Goal: Task Accomplishment & Management: Complete application form

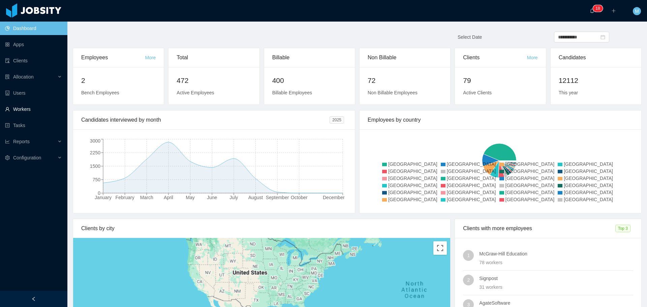
click at [40, 112] on link "Workers" at bounding box center [33, 108] width 57 height 13
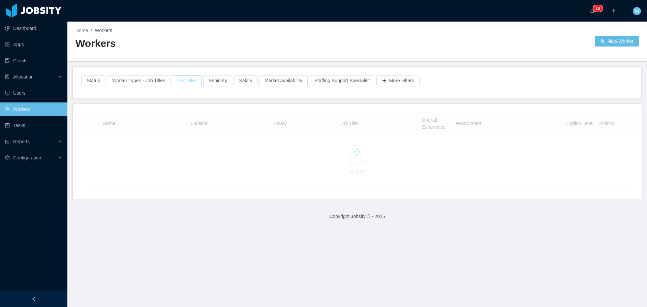
click at [188, 83] on button "Recruiter" at bounding box center [187, 80] width 30 height 11
click at [170, 107] on div "Recruiter Clear Apply" at bounding box center [184, 111] width 112 height 41
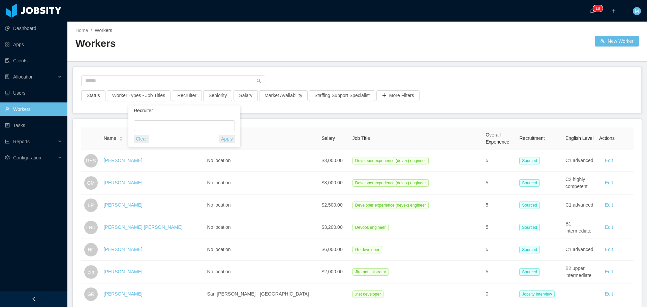
click at [170, 131] on div "Clear Apply" at bounding box center [184, 131] width 101 height 23
click at [175, 128] on div at bounding box center [183, 126] width 95 height 10
type input "******"
click at [168, 142] on li "Miguel Rodrigues" at bounding box center [184, 139] width 101 height 11
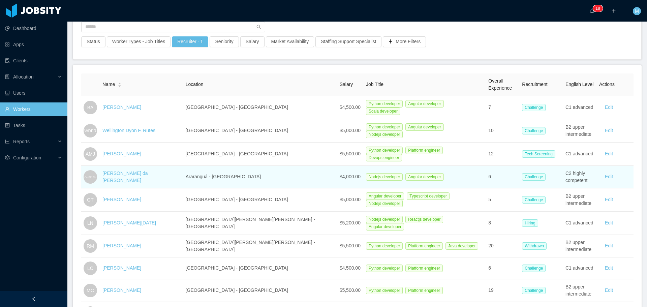
scroll to position [67, 0]
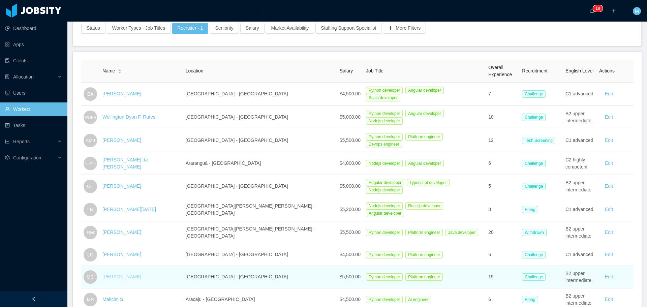
click at [121, 274] on link "Marcelo Cure" at bounding box center [121, 276] width 39 height 5
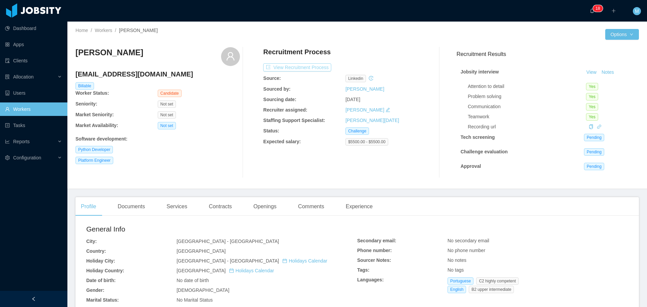
click at [292, 67] on button "View Recruitment Process" at bounding box center [297, 67] width 68 height 8
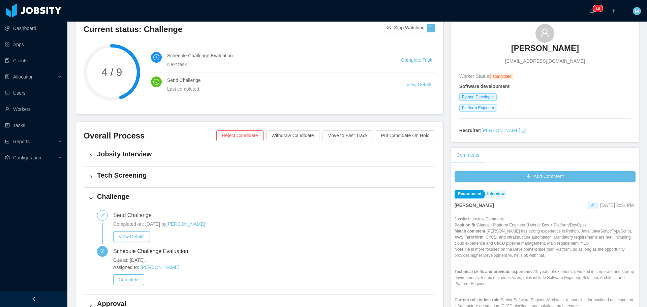
scroll to position [135, 0]
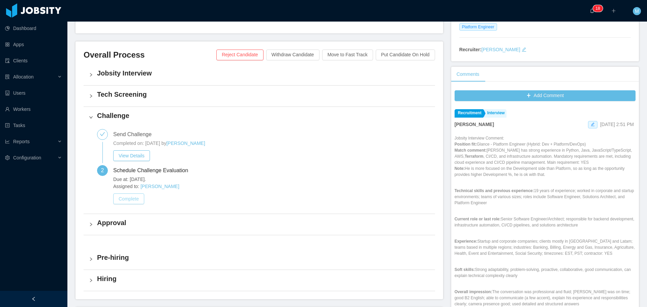
click at [137, 198] on button "Complete" at bounding box center [128, 198] width 31 height 11
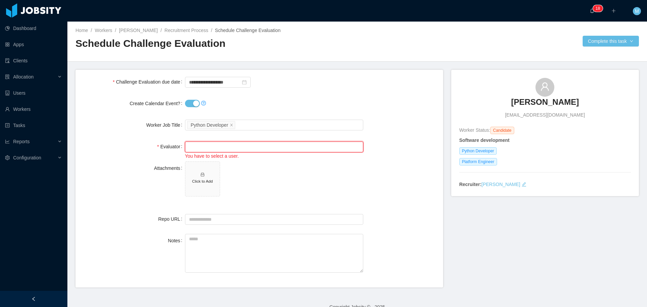
click at [215, 148] on input "text" at bounding box center [274, 146] width 178 height 11
click at [216, 159] on li "Hernan Tain (0 pending 0 completed)" at bounding box center [272, 159] width 177 height 11
type input "**********"
click at [300, 189] on span "Click to Add" at bounding box center [274, 180] width 178 height 38
click at [205, 219] on input "Repo URL" at bounding box center [274, 219] width 178 height 11
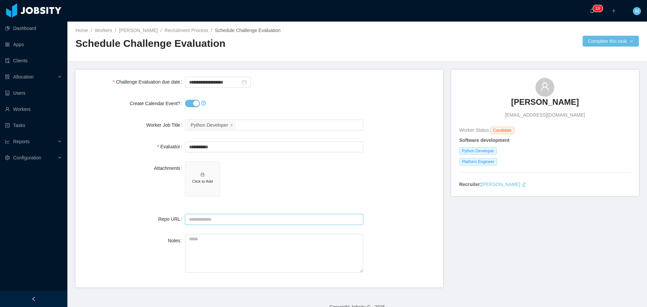
paste input "**********"
type input "**********"
click at [210, 181] on h5 "Click to Add" at bounding box center [202, 181] width 29 height 6
click at [202, 241] on textarea "Notes" at bounding box center [274, 253] width 178 height 39
paste textarea "**********"
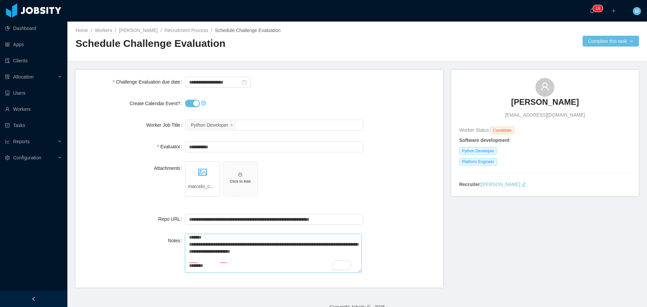
scroll to position [75, 0]
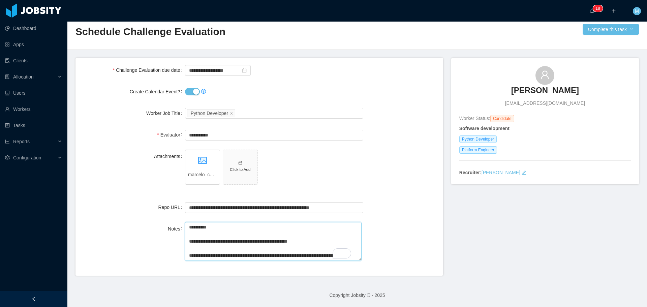
type textarea "**********"
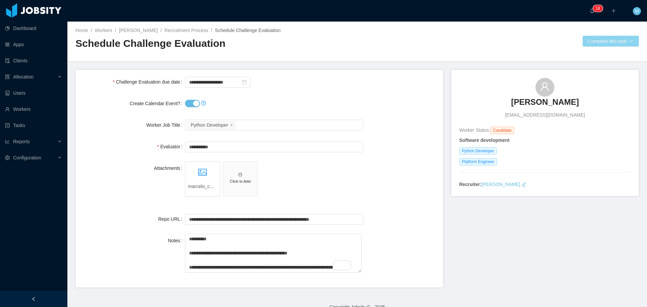
click at [600, 43] on button "Complete this task" at bounding box center [610, 41] width 56 height 11
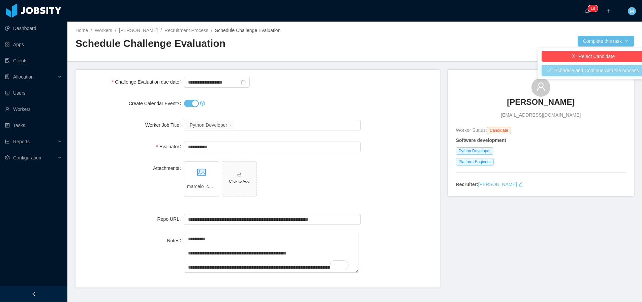
click at [572, 69] on button "Schedule and Continue with the process" at bounding box center [592, 70] width 103 height 11
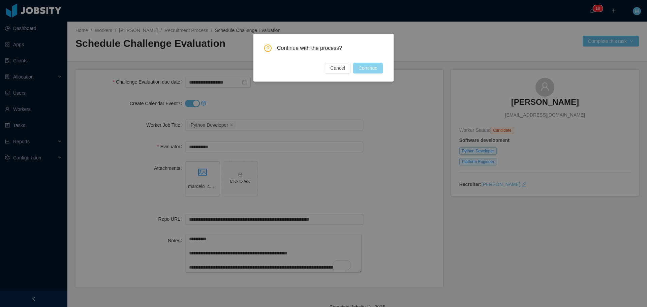
click at [365, 67] on button "Continue" at bounding box center [368, 68] width 30 height 11
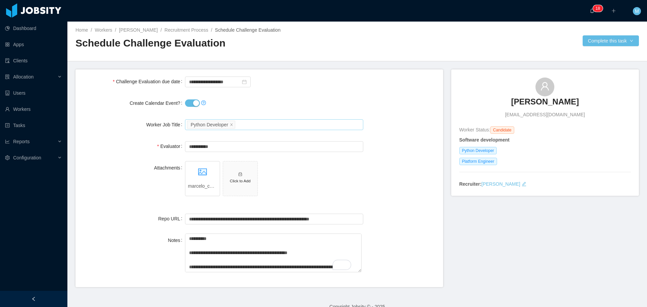
scroll to position [0, 0]
click at [590, 41] on button "Complete this task" at bounding box center [610, 41] width 56 height 11
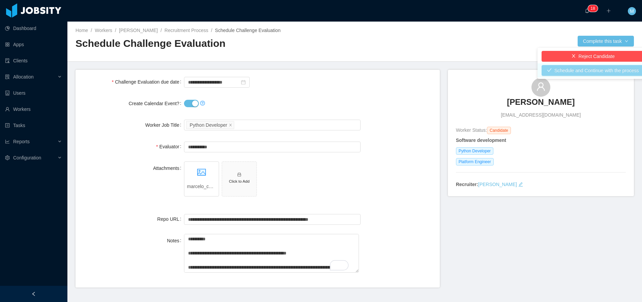
click at [575, 71] on button "Schedule and Continue with the process" at bounding box center [592, 70] width 103 height 11
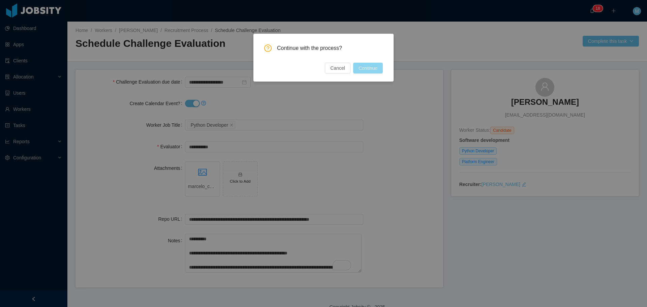
click at [376, 68] on button "Continue" at bounding box center [368, 68] width 30 height 11
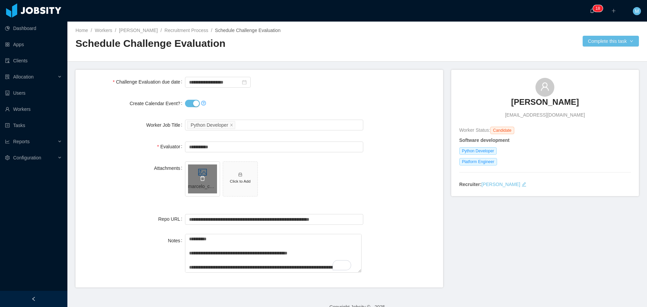
click at [200, 177] on icon "icon: delete" at bounding box center [202, 178] width 5 height 5
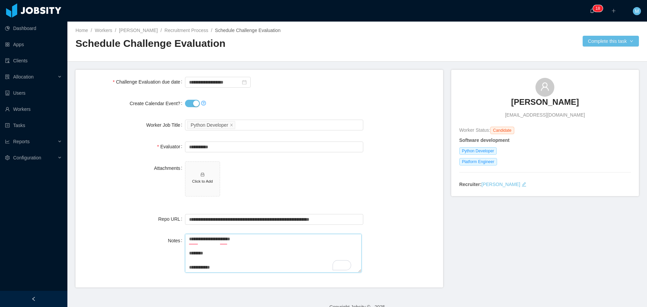
scroll to position [78, 0]
drag, startPoint x: 198, startPoint y: 267, endPoint x: 221, endPoint y: 243, distance: 33.1
click at [221, 243] on textarea "**********" at bounding box center [273, 253] width 177 height 39
click at [290, 200] on span "Click to Add" at bounding box center [274, 197] width 178 height 5
click at [595, 42] on button "Complete this task" at bounding box center [610, 41] width 56 height 11
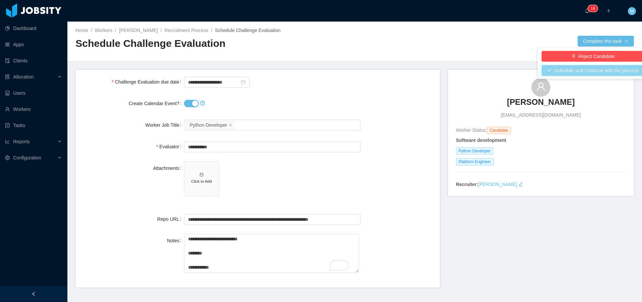
click at [582, 70] on button "Schedule and Continue with the process" at bounding box center [592, 70] width 103 height 11
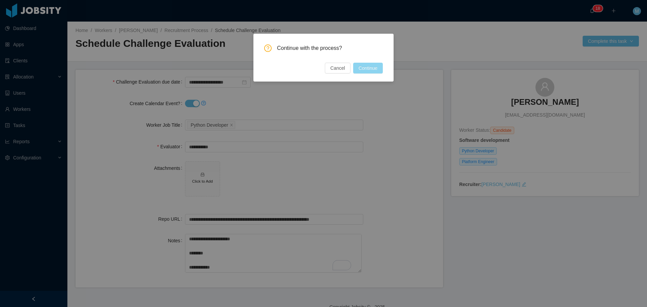
click at [372, 68] on button "Continue" at bounding box center [368, 68] width 30 height 11
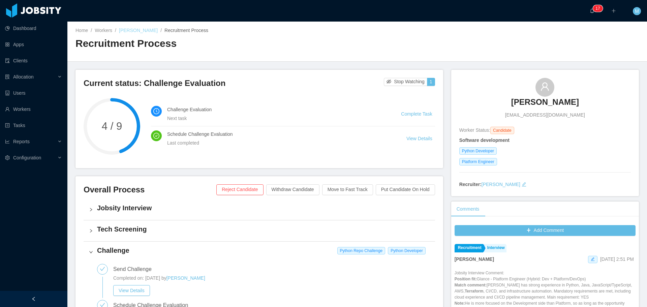
click at [138, 29] on link "Marcelo Cure" at bounding box center [138, 30] width 39 height 5
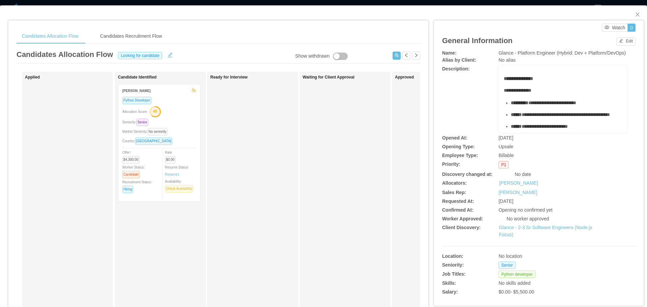
click at [529, 92] on span "**********" at bounding box center [518, 90] width 28 height 5
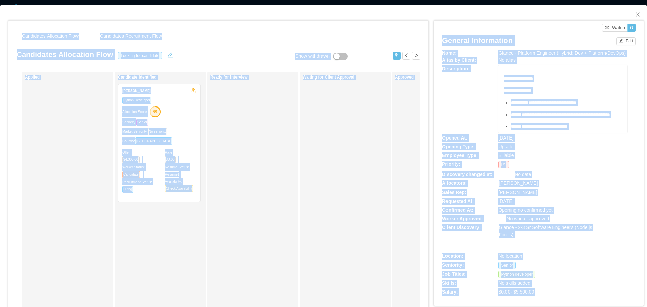
click at [543, 94] on div "**********" at bounding box center [563, 261] width 119 height 373
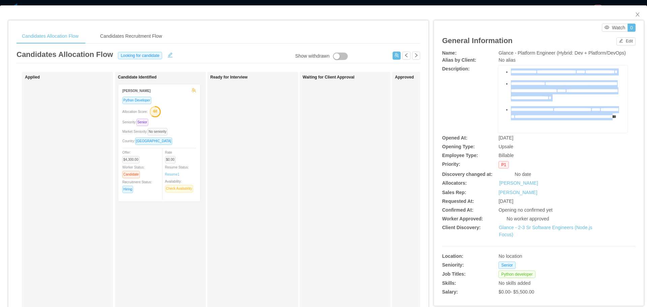
scroll to position [436, 0]
drag, startPoint x: 501, startPoint y: 77, endPoint x: 564, endPoint y: 113, distance: 72.4
copy div "**********"
click at [635, 15] on icon "icon: close" at bounding box center [637, 14] width 4 height 4
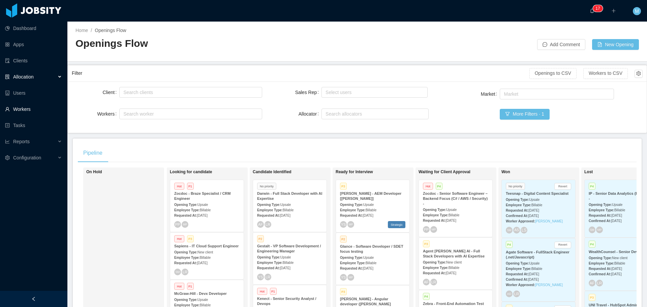
click at [27, 110] on link "Workers" at bounding box center [33, 108] width 57 height 13
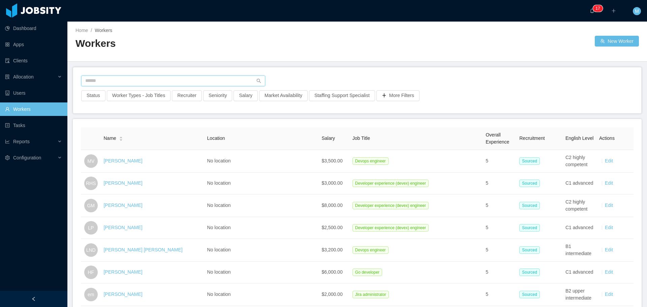
click at [127, 80] on input "text" at bounding box center [173, 80] width 184 height 11
paste input "**********"
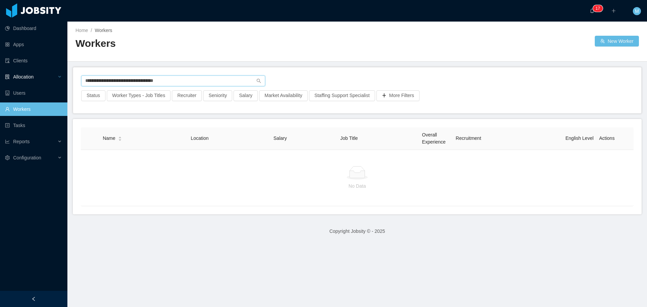
drag, startPoint x: 189, startPoint y: 80, endPoint x: 2, endPoint y: 76, distance: 187.3
click at [0, 78] on section "**********" at bounding box center [323, 153] width 647 height 307
paste input "text"
drag, startPoint x: 171, startPoint y: 81, endPoint x: 16, endPoint y: 87, distance: 154.7
click at [26, 89] on section "**********" at bounding box center [323, 153] width 647 height 307
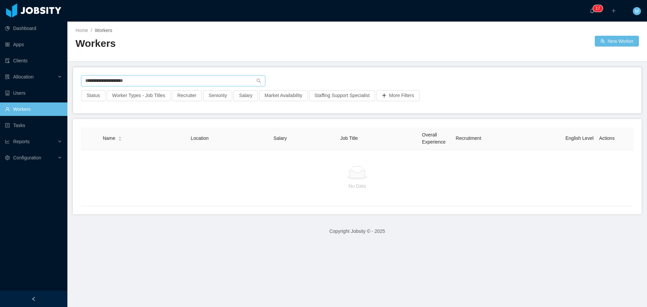
paste input "**********"
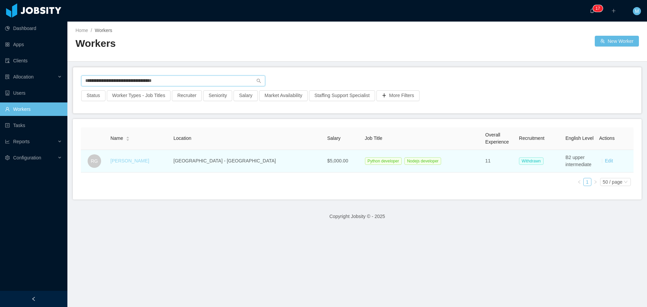
type input "**********"
click at [137, 161] on link "Rômulo Gatto" at bounding box center [129, 160] width 39 height 5
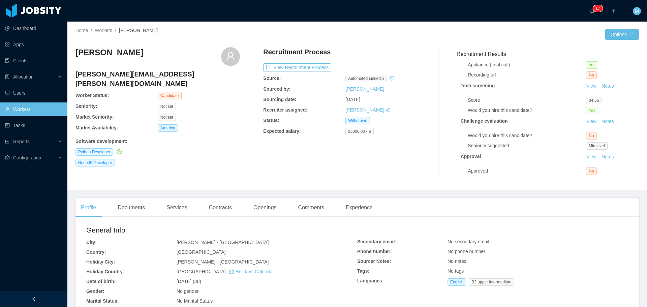
scroll to position [113, 0]
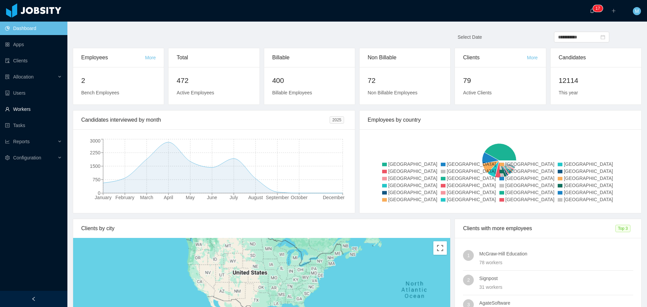
click at [38, 107] on link "Workers" at bounding box center [33, 108] width 57 height 13
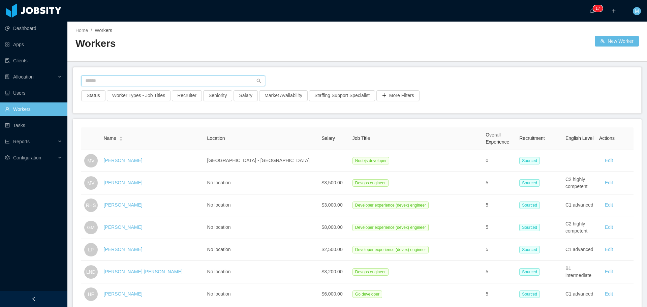
click at [138, 82] on input "text" at bounding box center [173, 80] width 184 height 11
paste input "**********"
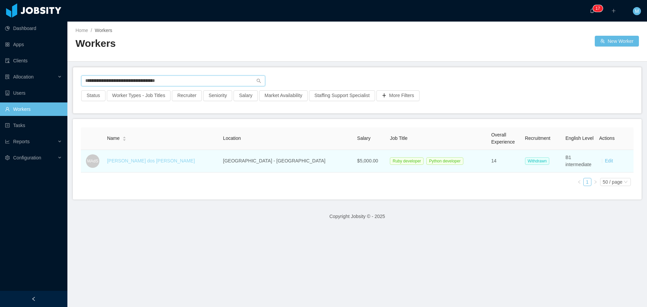
type input "**********"
click at [155, 160] on link "Murilo Azevedo dos Santos" at bounding box center [151, 160] width 88 height 5
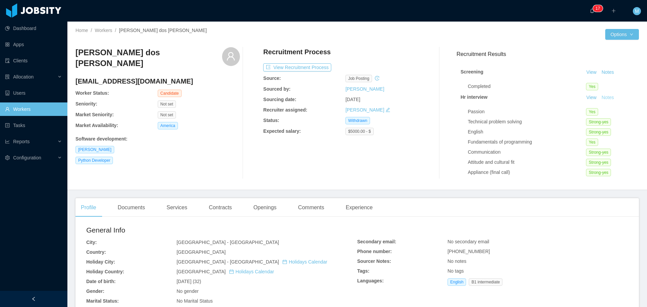
click at [599, 94] on button "Notes" at bounding box center [608, 98] width 18 height 8
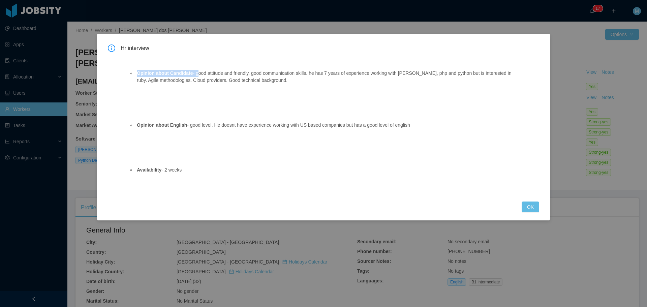
drag, startPoint x: 199, startPoint y: 73, endPoint x: 498, endPoint y: 87, distance: 299.5
click at [498, 87] on ul "Opinion about Candidate - good attitude and friendly. good communication skills…" at bounding box center [321, 77] width 385 height 28
click at [454, 99] on div "Opinion about Candidate - good attitude and friendly. good communication skills…" at bounding box center [321, 124] width 401 height 139
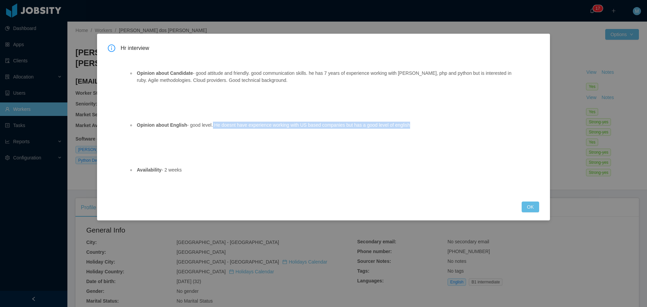
drag, startPoint x: 211, startPoint y: 124, endPoint x: 416, endPoint y: 124, distance: 205.2
click at [415, 124] on li "Opinion about English - good level. He doesnt have experience working with US b…" at bounding box center [324, 125] width 378 height 7
click at [320, 102] on div "Opinion about Candidate - good attitude and friendly. good communication skills…" at bounding box center [321, 124] width 401 height 139
click at [529, 206] on button "OK" at bounding box center [530, 206] width 18 height 11
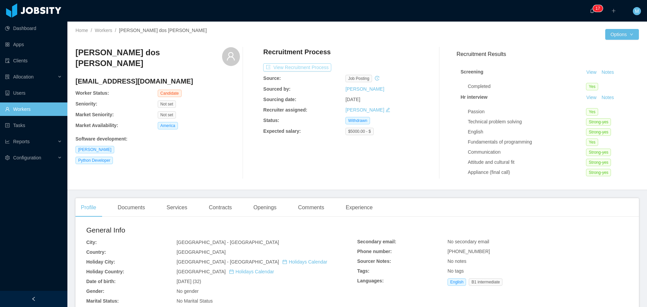
click at [296, 67] on button "View Recruitment Process" at bounding box center [297, 67] width 68 height 8
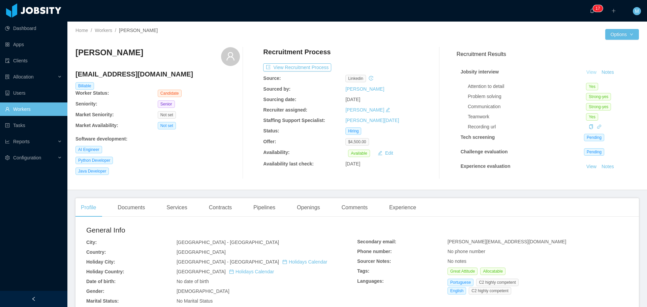
click at [584, 70] on link "View" at bounding box center [591, 71] width 15 height 5
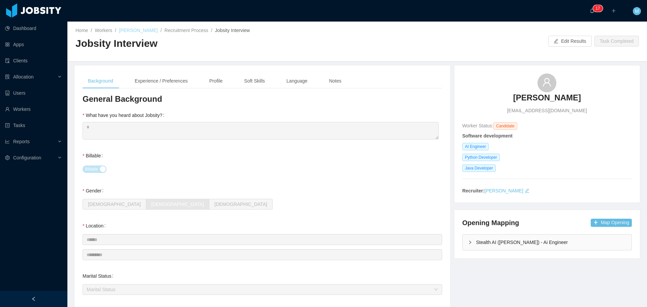
click at [139, 31] on link "Danilo Silva" at bounding box center [138, 30] width 39 height 5
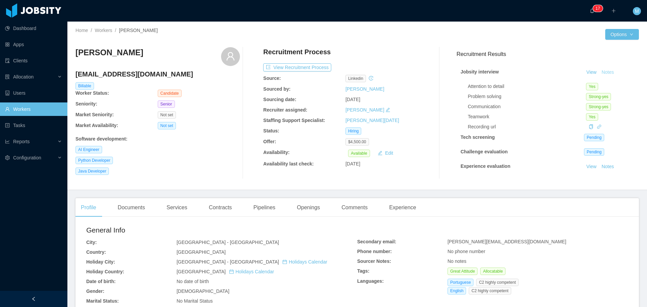
click at [601, 70] on button "Notes" at bounding box center [608, 72] width 18 height 8
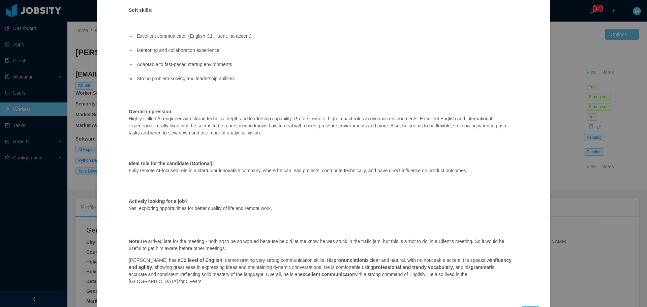
scroll to position [603, 0]
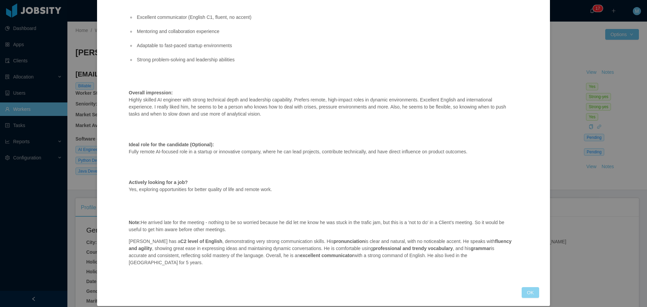
click at [525, 287] on button "OK" at bounding box center [530, 292] width 18 height 11
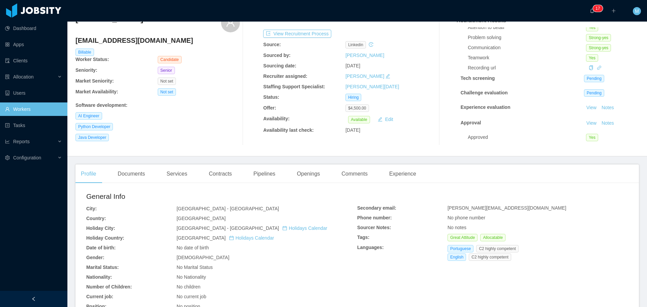
scroll to position [30, 0]
click at [584, 120] on link "View" at bounding box center [591, 122] width 15 height 5
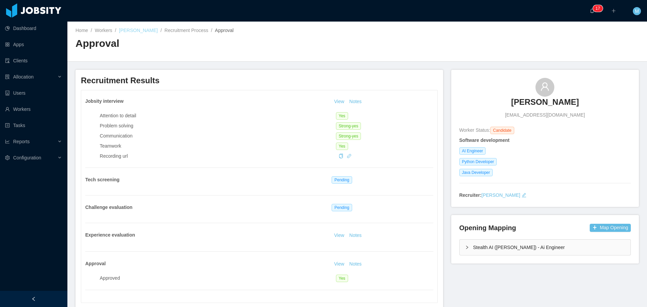
click at [138, 32] on link "Danilo Silva" at bounding box center [138, 30] width 39 height 5
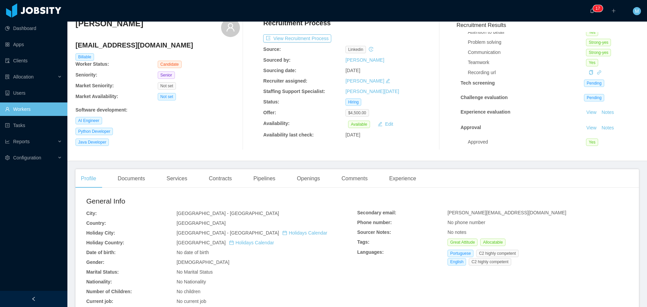
scroll to position [34, 0]
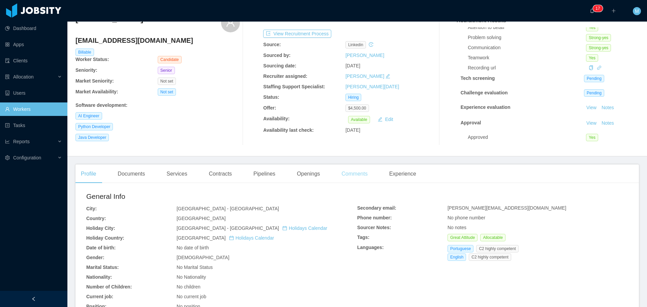
click at [350, 175] on div "Comments" at bounding box center [354, 173] width 37 height 19
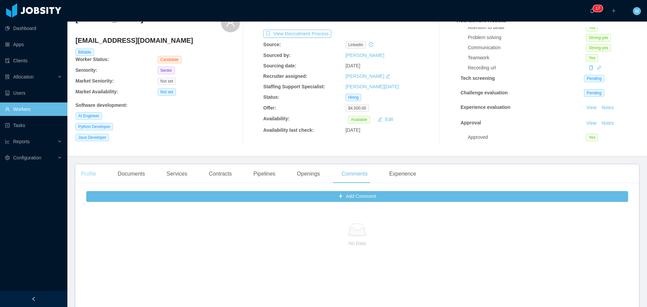
click at [97, 171] on div "Profile" at bounding box center [88, 173] width 26 height 19
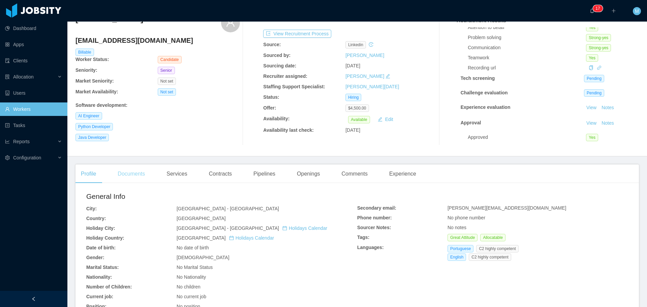
click at [149, 177] on div "Documents" at bounding box center [131, 173] width 38 height 19
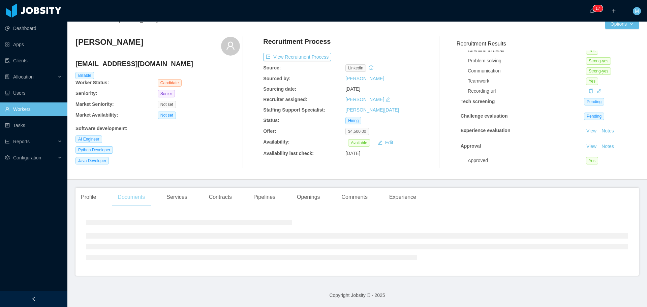
scroll to position [34, 0]
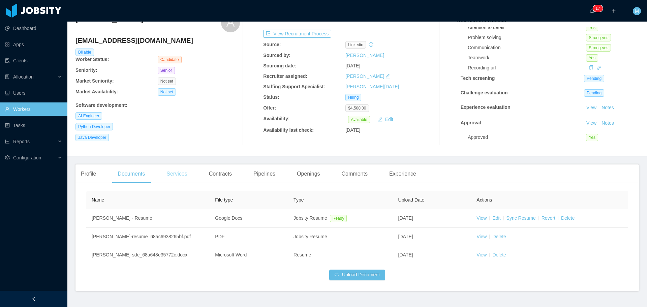
click at [172, 183] on div "Services" at bounding box center [176, 173] width 31 height 19
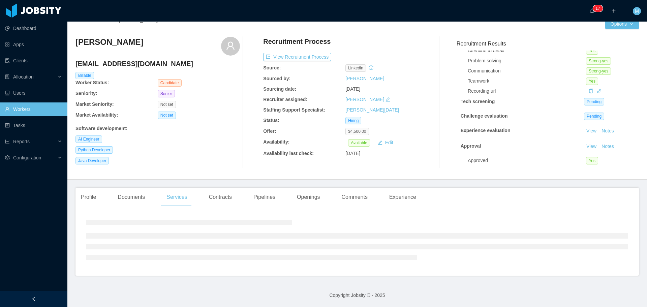
scroll to position [10, 0]
click at [177, 177] on div "Home / Workers / Danilo Silva / Options Danilo Silva danilo_hgds2@hotmail.com B…" at bounding box center [356, 95] width 579 height 168
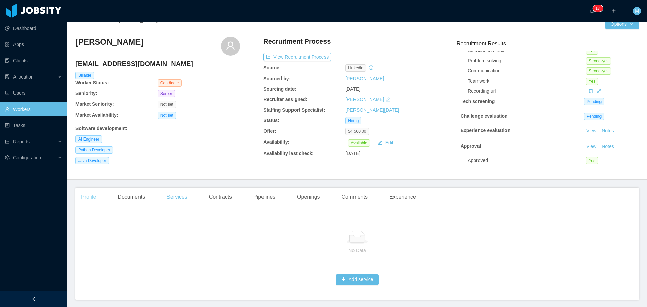
click at [89, 196] on div "Profile" at bounding box center [88, 197] width 26 height 19
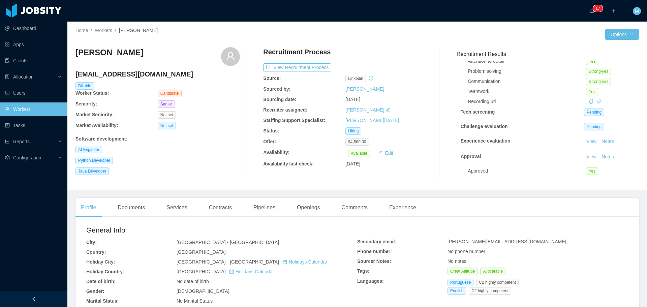
click at [34, 104] on link "Workers" at bounding box center [33, 108] width 57 height 13
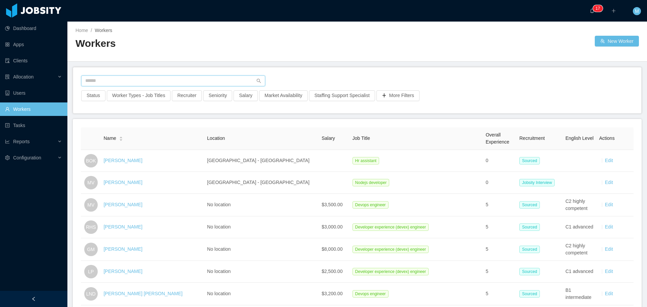
drag, startPoint x: 132, startPoint y: 81, endPoint x: 128, endPoint y: 79, distance: 4.6
click at [128, 79] on input "text" at bounding box center [173, 80] width 184 height 11
paste input "**********"
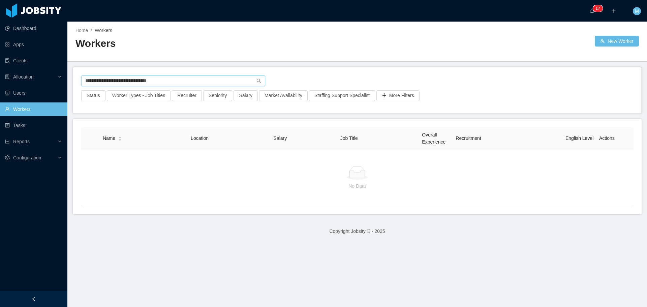
drag, startPoint x: 171, startPoint y: 82, endPoint x: 156, endPoint y: 87, distance: 15.8
click at [0, 102] on section "**********" at bounding box center [323, 153] width 647 height 307
paste input "text"
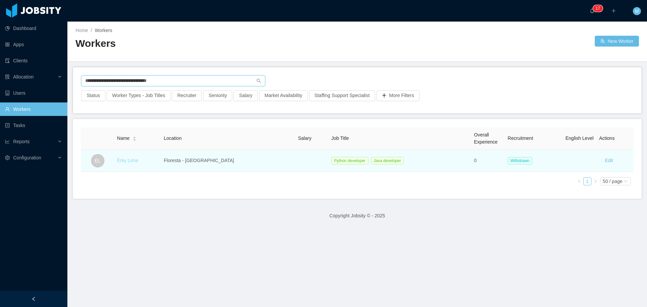
type input "**********"
click at [135, 158] on link "Érky Lima" at bounding box center [127, 160] width 21 height 5
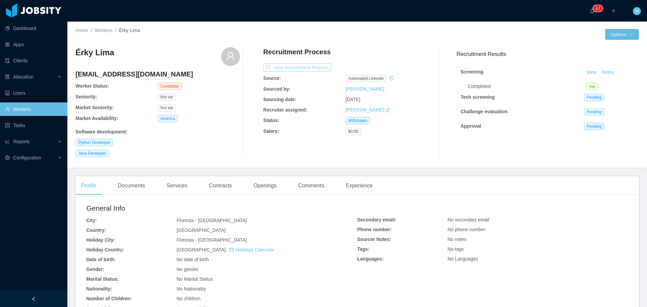
click at [312, 66] on button "View Recruitment Process" at bounding box center [297, 67] width 68 height 8
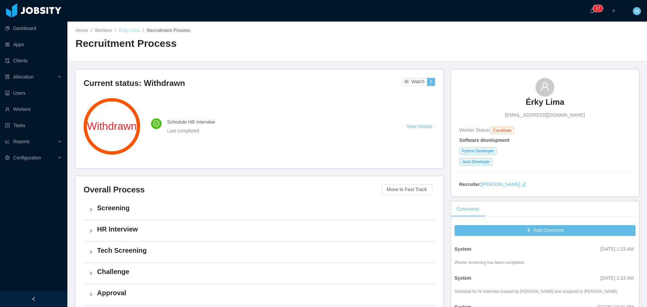
click at [134, 31] on link "Érky Lima" at bounding box center [129, 30] width 21 height 5
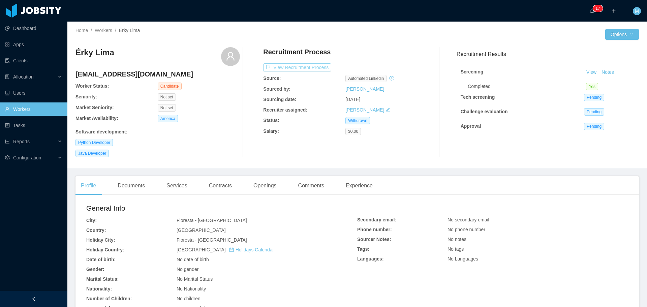
click at [299, 67] on button "View Recruitment Process" at bounding box center [297, 67] width 68 height 8
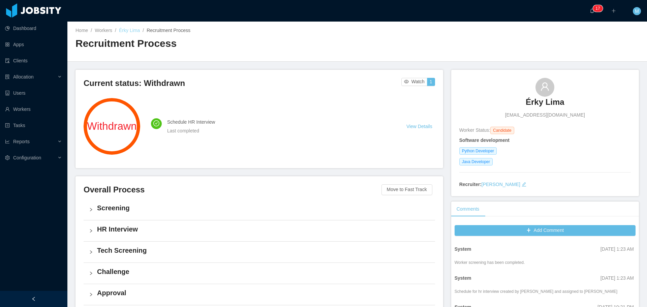
click at [133, 30] on link "Érky Lima" at bounding box center [129, 30] width 21 height 5
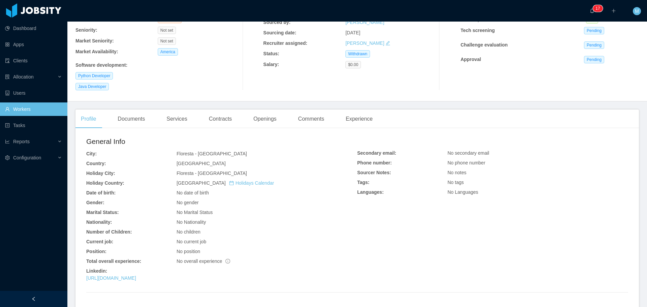
scroll to position [67, 0]
click at [136, 276] on link "https://www.linkedin.com/in/erkylima/" at bounding box center [111, 277] width 50 height 5
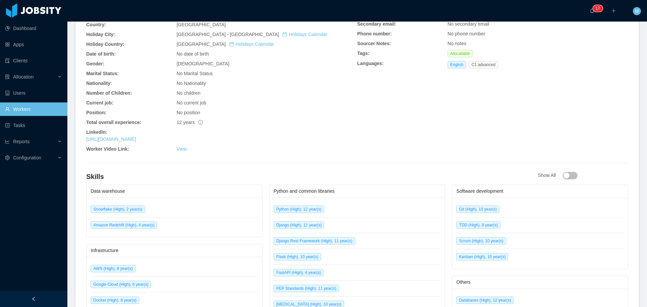
scroll to position [236, 0]
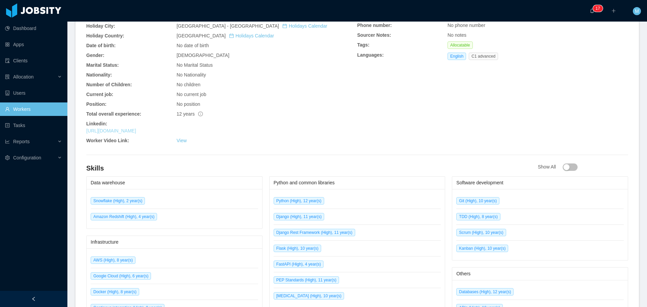
click at [136, 132] on link "[URL][DOMAIN_NAME]" at bounding box center [111, 130] width 50 height 5
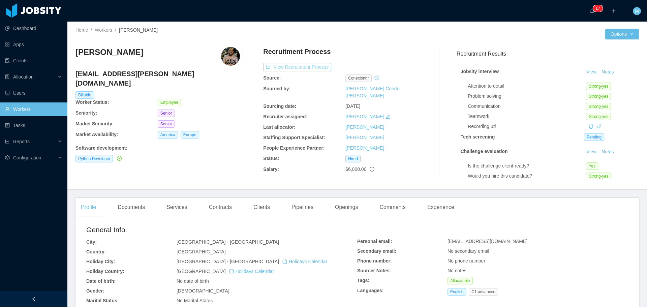
scroll to position [0, 0]
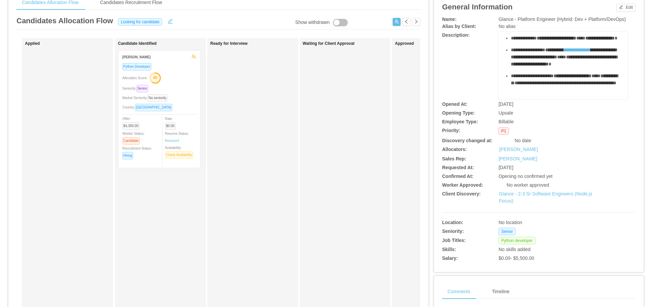
scroll to position [371, 0]
drag, startPoint x: 507, startPoint y: 41, endPoint x: 601, endPoint y: 55, distance: 95.4
click at [601, 30] on div "**********" at bounding box center [567, 23] width 112 height 14
copy div "**********"
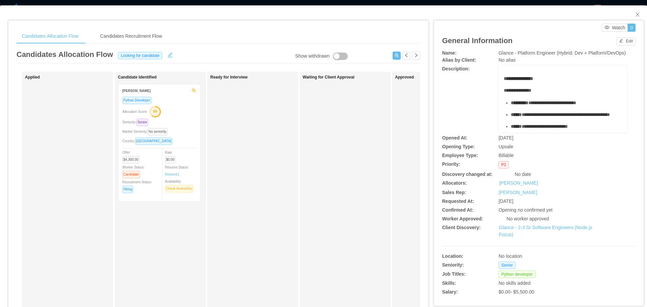
scroll to position [34, 0]
